Goal: Task Accomplishment & Management: Manage account settings

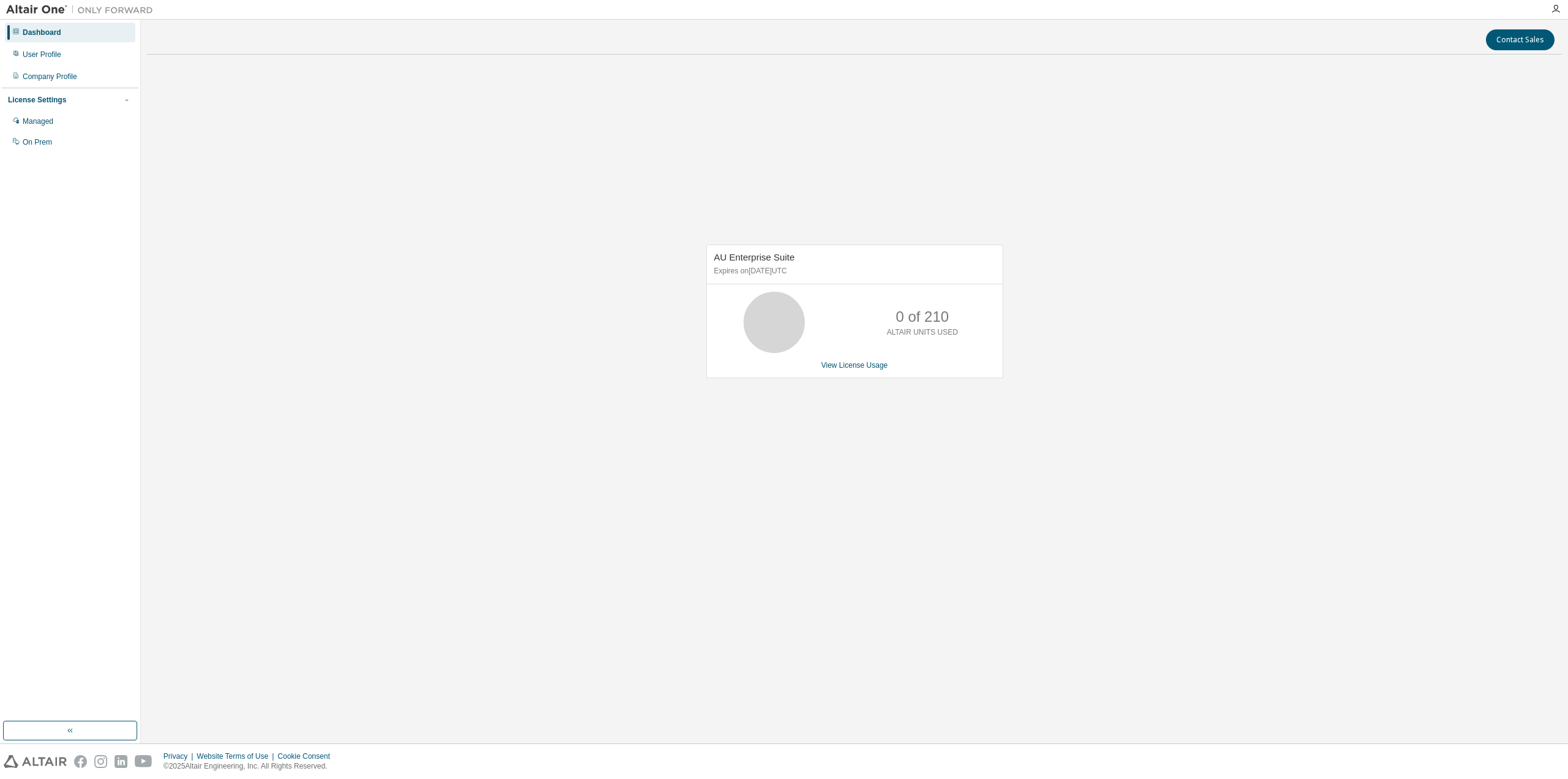
click at [902, 317] on p "0 of 210" at bounding box center [923, 317] width 54 height 21
click at [52, 56] on div "User Profile" at bounding box center [42, 54] width 39 height 10
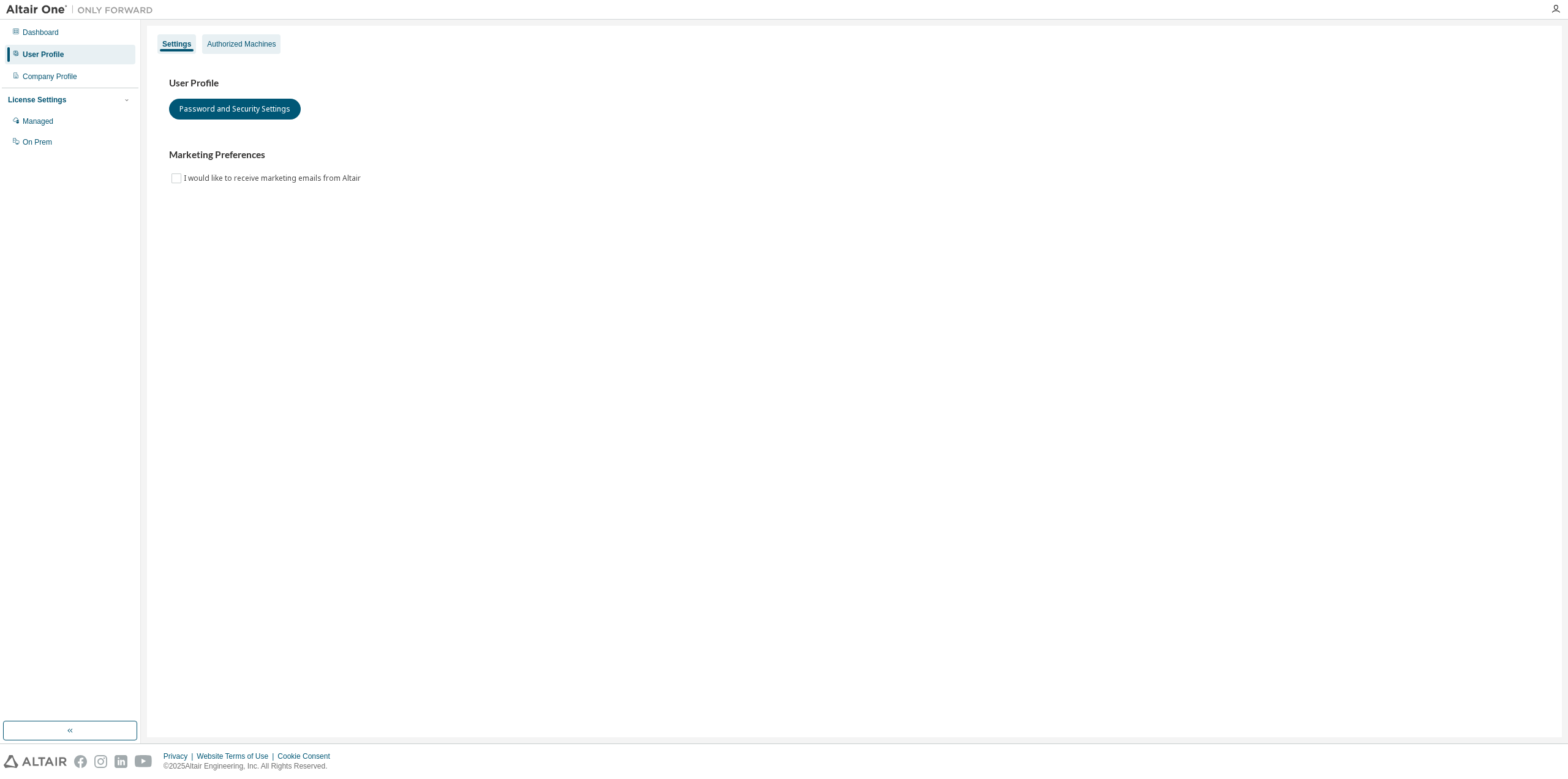
click at [239, 45] on div "Authorized Machines" at bounding box center [241, 44] width 69 height 10
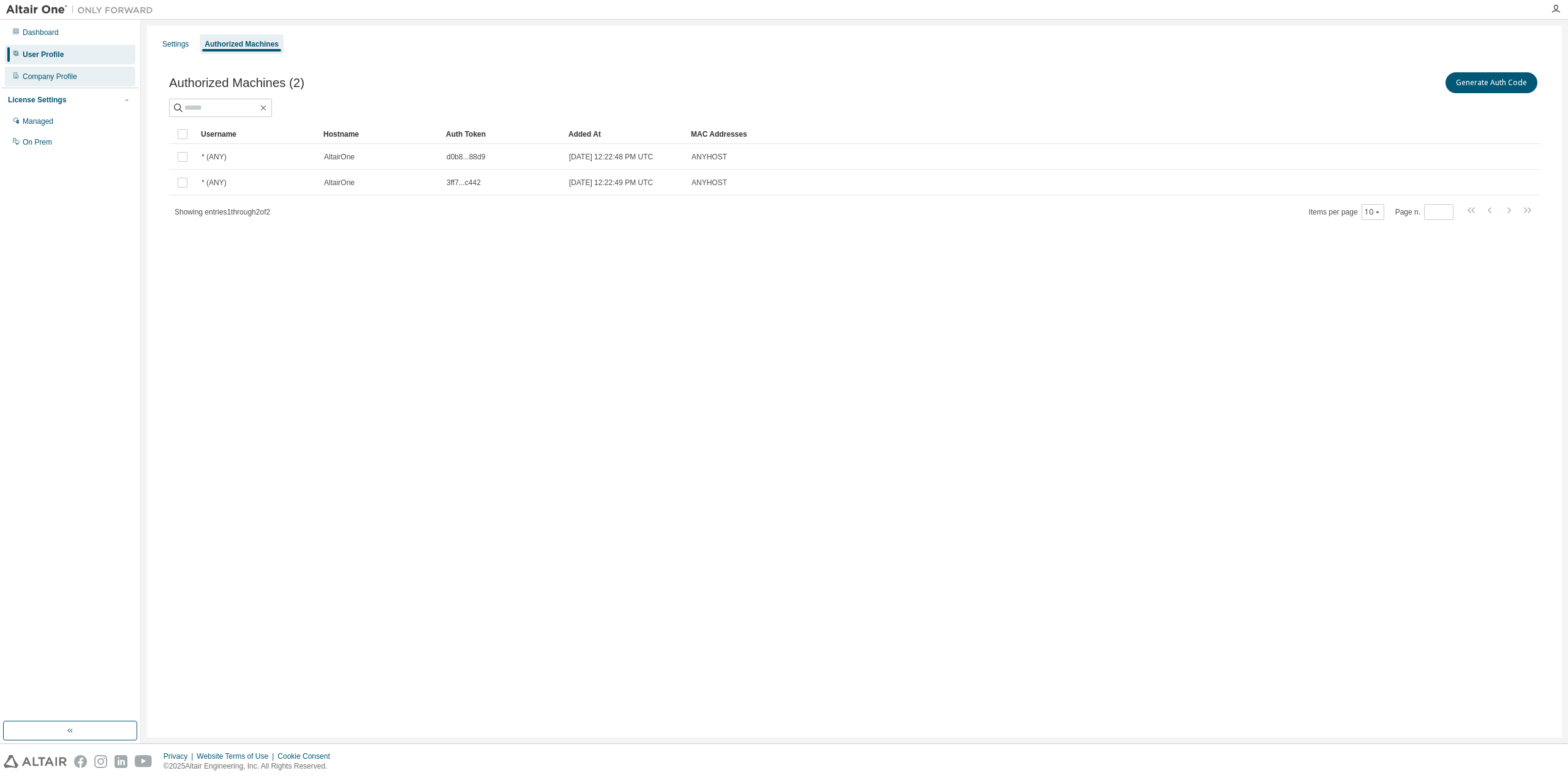
click at [49, 84] on div "Company Profile" at bounding box center [70, 76] width 131 height 19
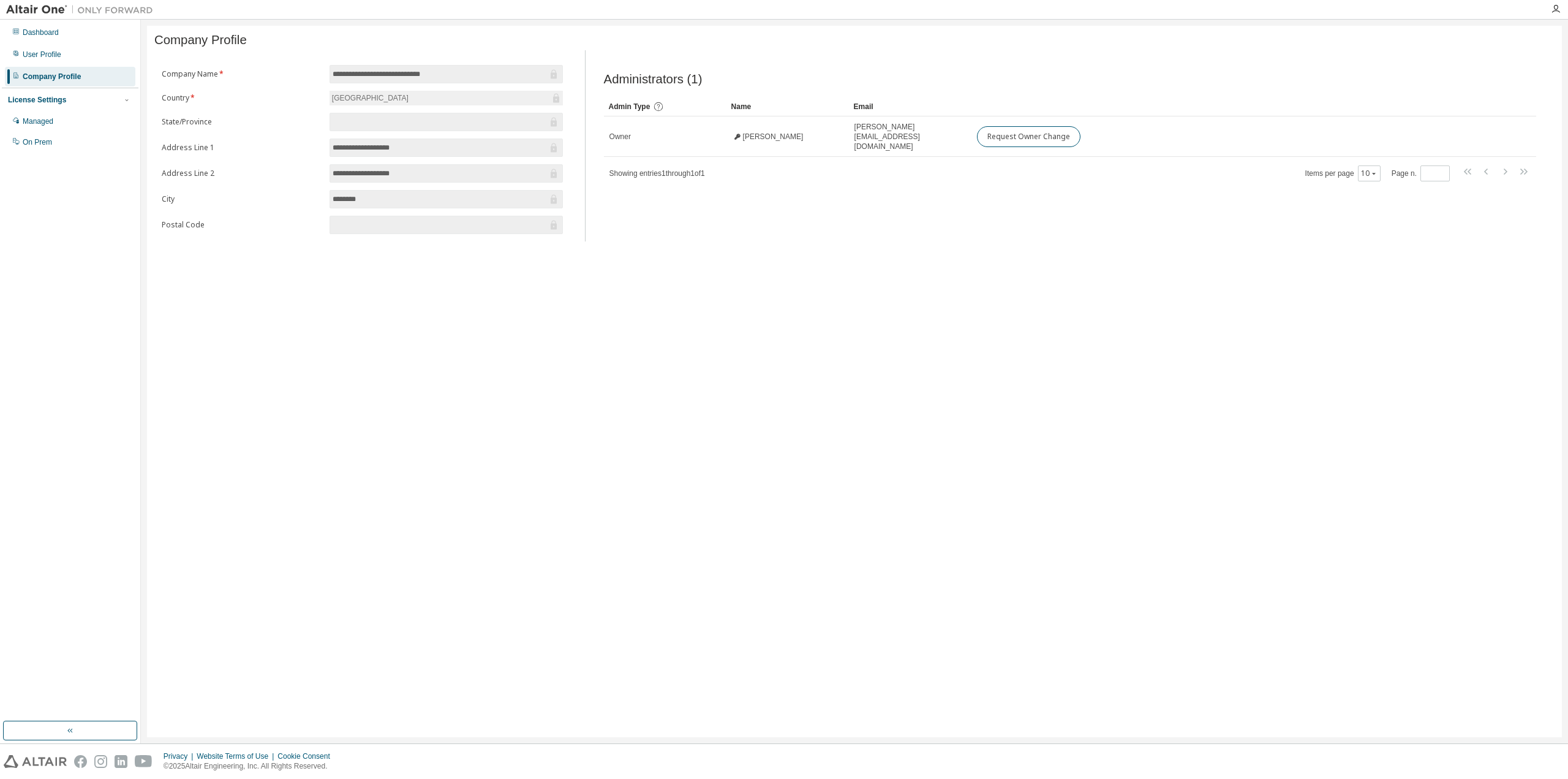
click at [80, 92] on div "License Settings Managed On Prem" at bounding box center [69, 121] width 136 height 65
click at [50, 125] on div "Managed" at bounding box center [38, 121] width 31 height 10
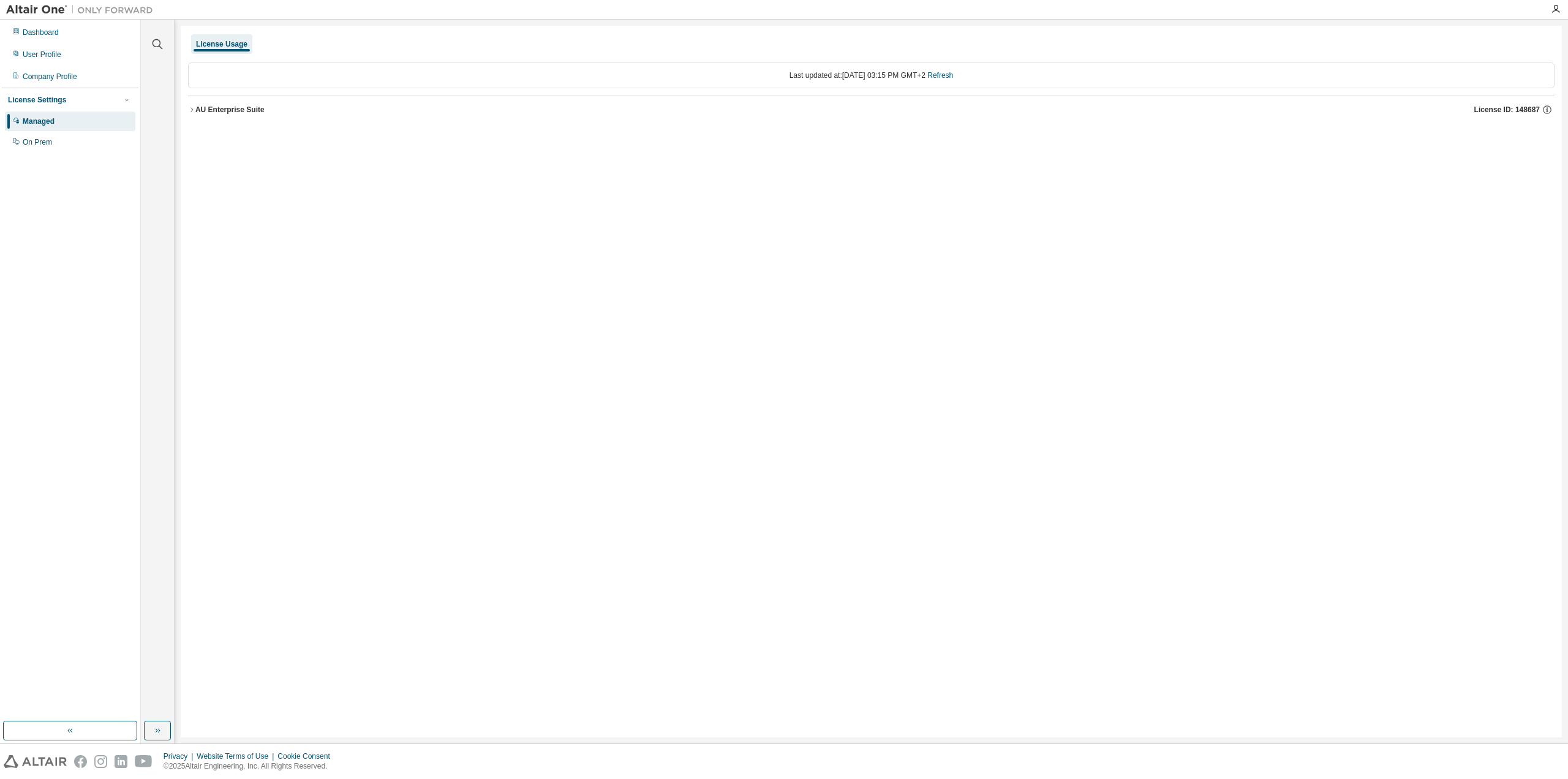
click at [195, 108] on icon "button" at bounding box center [192, 110] width 8 height 8
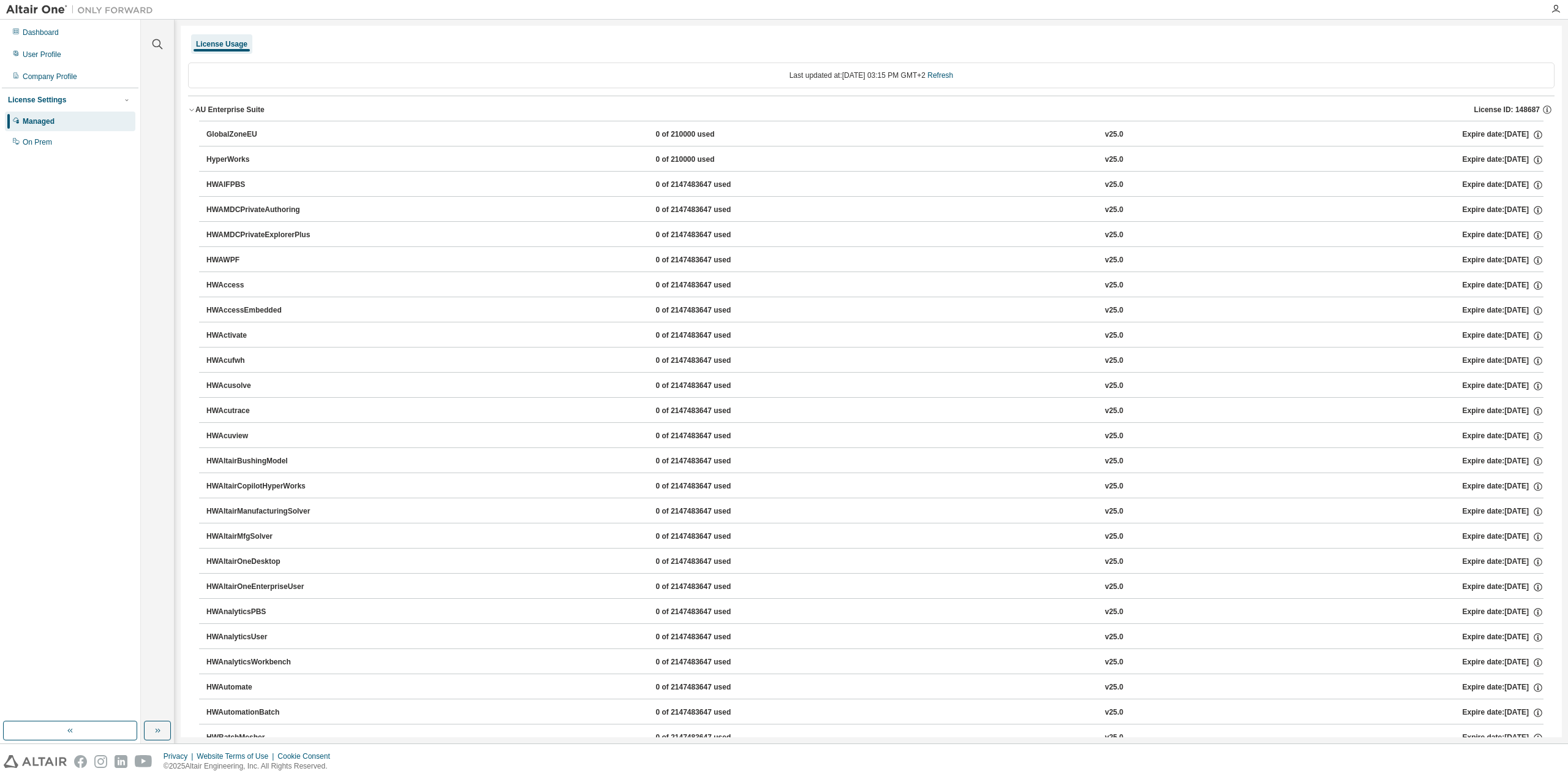
click at [24, 125] on div "Managed" at bounding box center [39, 121] width 32 height 10
click at [37, 145] on div "On Prem" at bounding box center [37, 142] width 29 height 10
